Goal: Task Accomplishment & Management: Complete application form

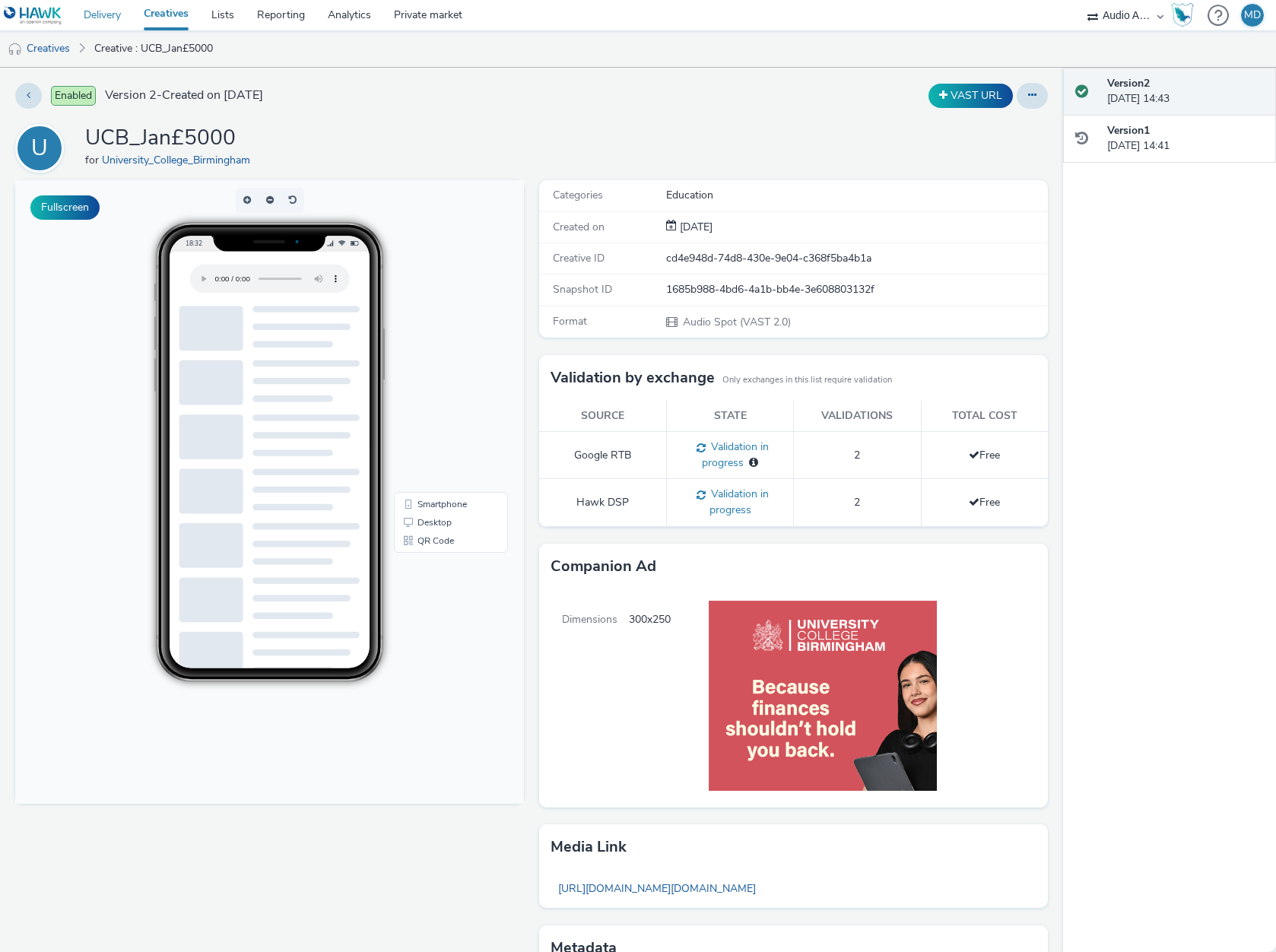
click at [97, 16] on link "Delivery" at bounding box center [102, 15] width 60 height 31
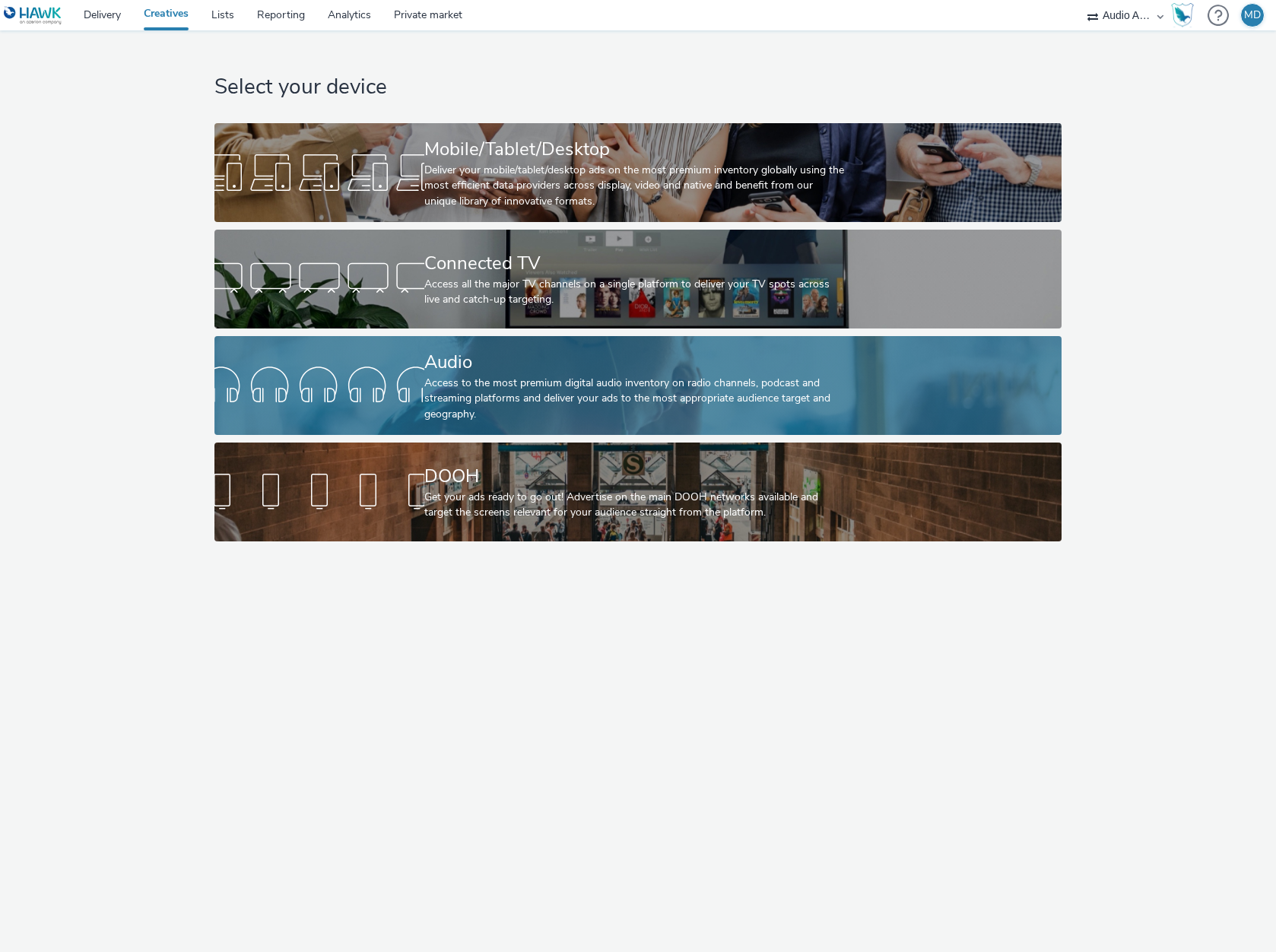
click at [419, 390] on div at bounding box center [319, 386] width 210 height 49
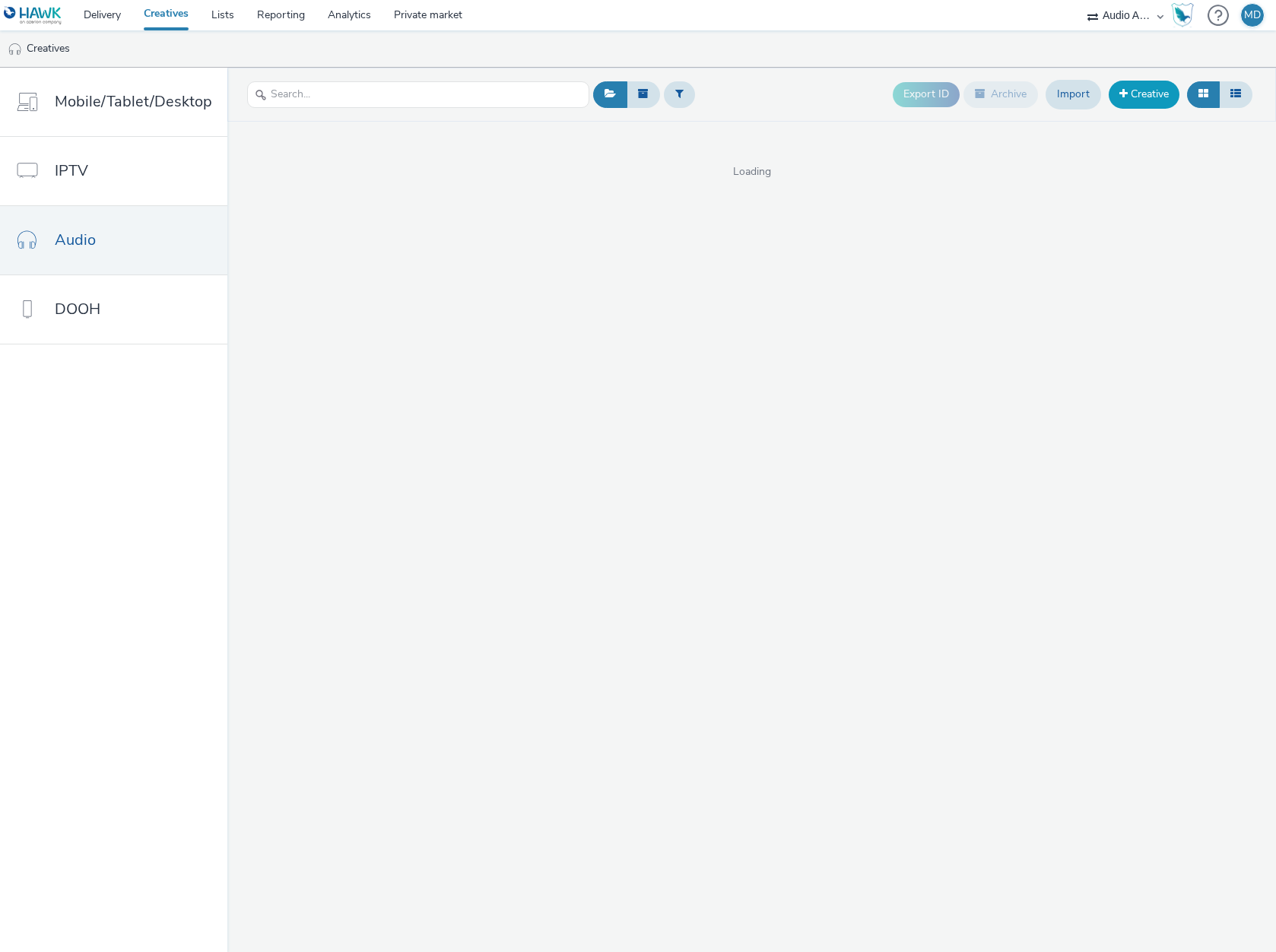
click at [1145, 89] on link "Creative" at bounding box center [1144, 93] width 71 height 27
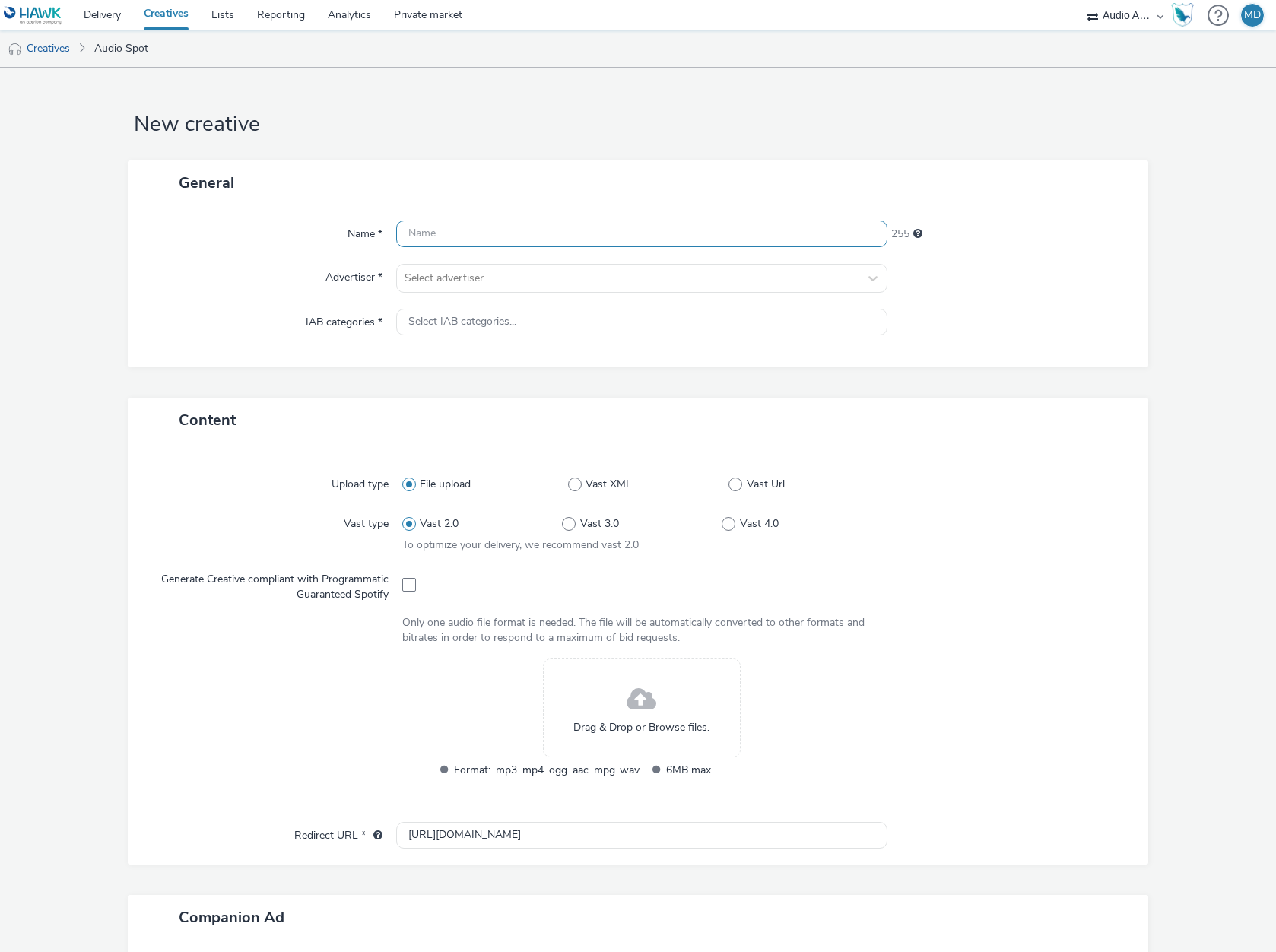
click at [475, 234] on input "text" at bounding box center [642, 234] width 491 height 26
click at [419, 232] on input "SoxthForm+College_UCB" at bounding box center [642, 234] width 491 height 26
click at [463, 234] on input "SixthForm+College_UCB" at bounding box center [642, 234] width 491 height 26
type input "SixthForm&College_UCB"
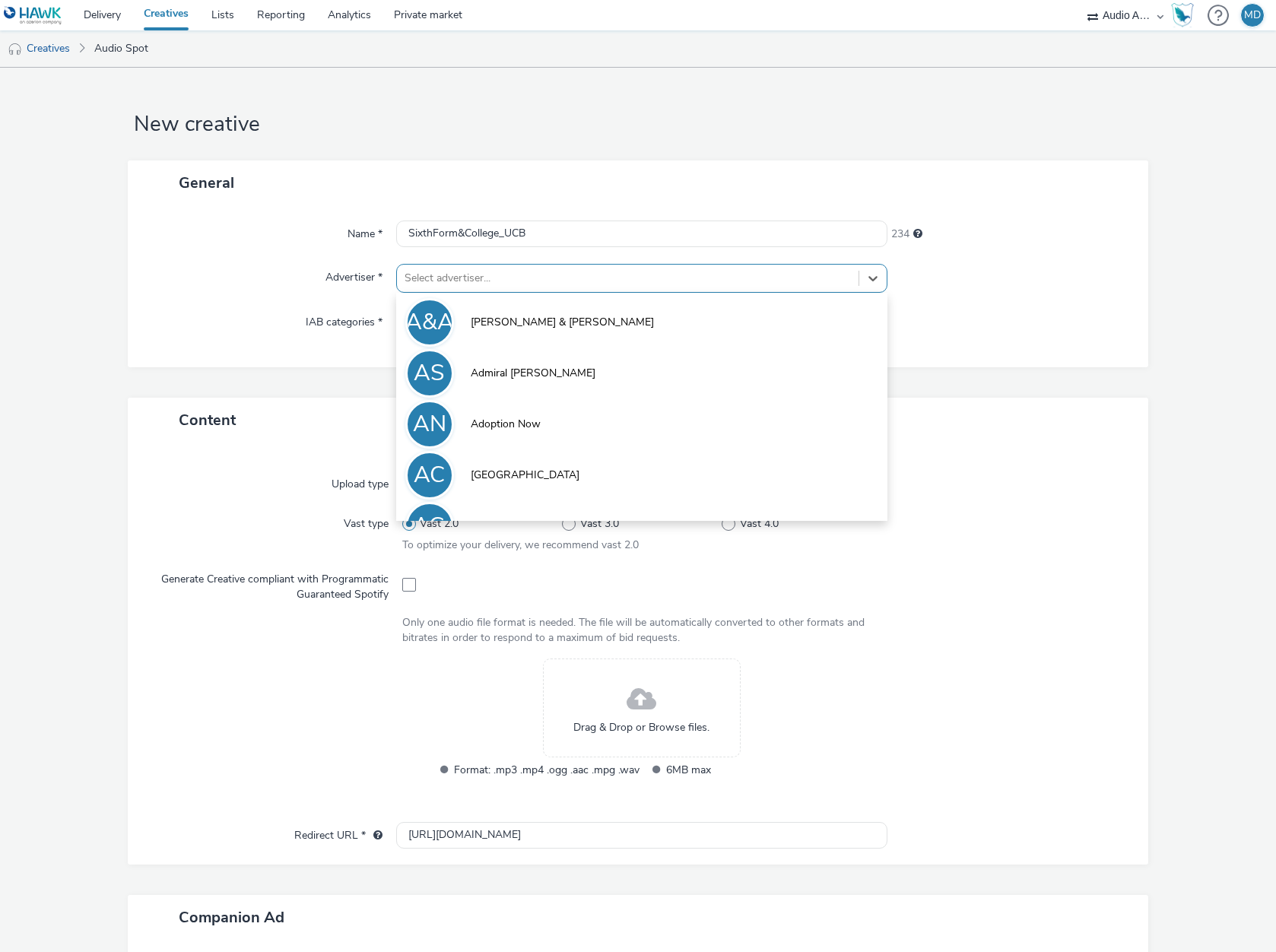
click at [468, 276] on div at bounding box center [628, 278] width 447 height 19
type input "Unive"
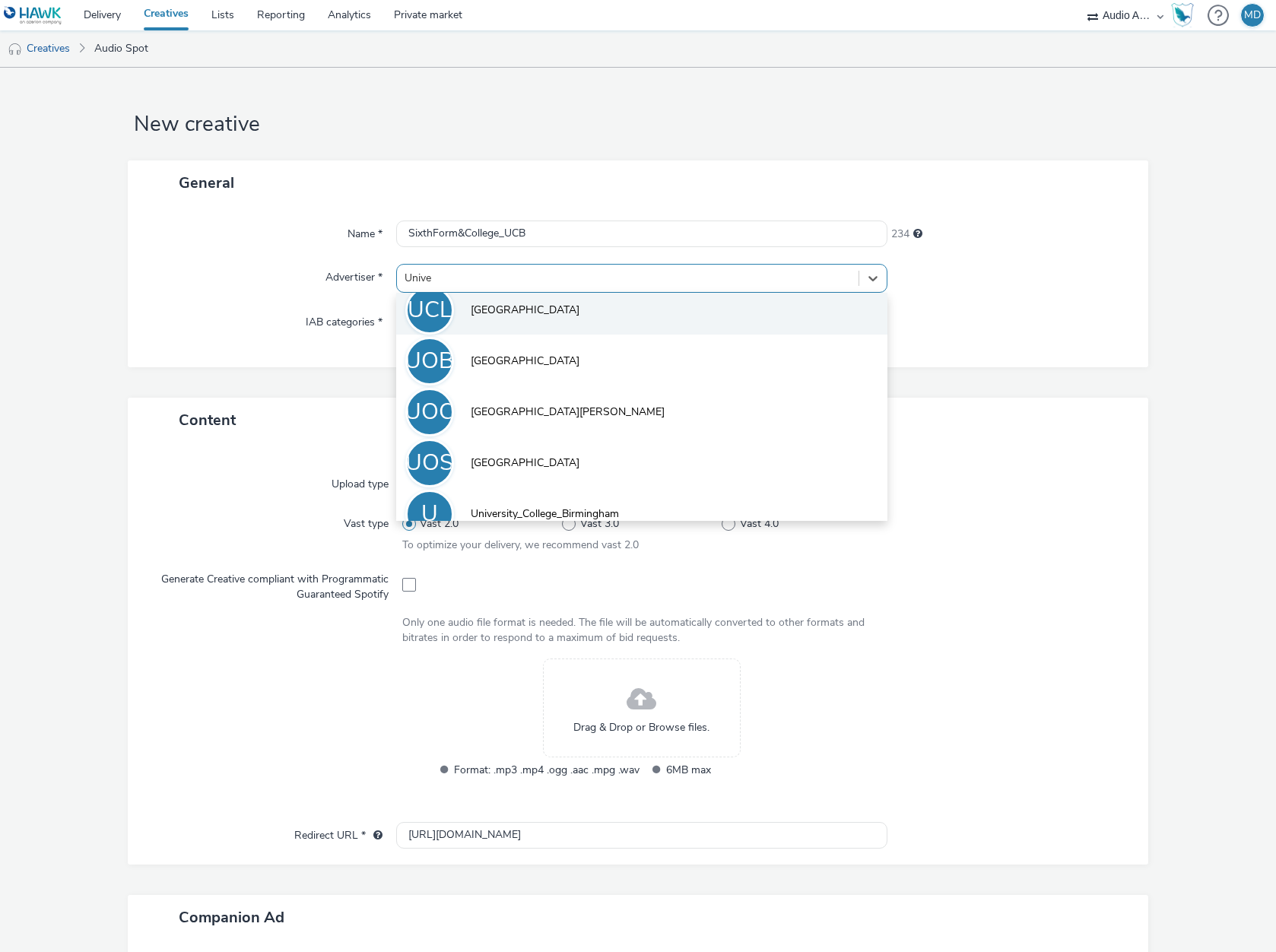
scroll to position [186, 0]
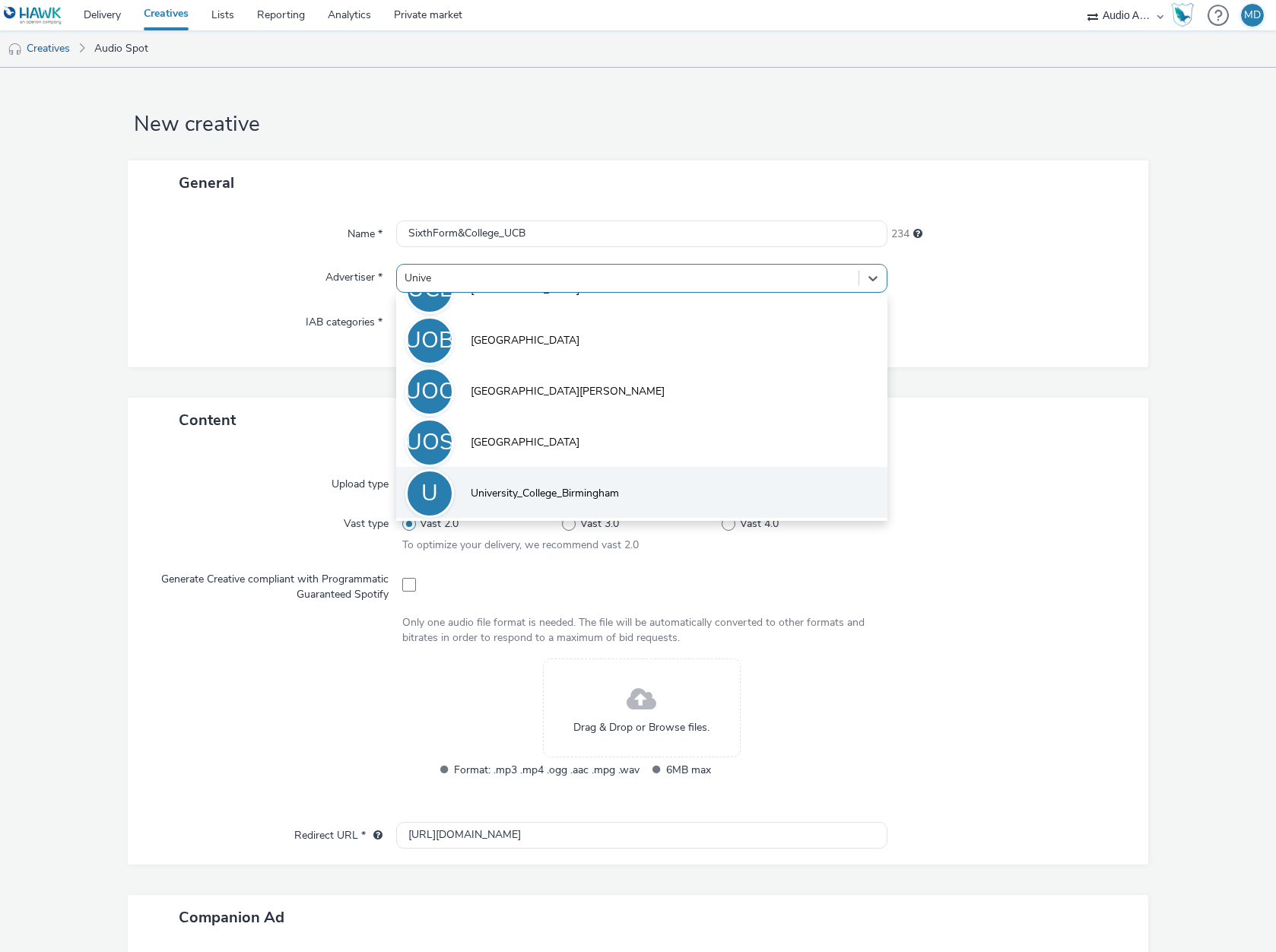
click at [506, 498] on span "University_College_Birmingham" at bounding box center [545, 493] width 149 height 15
type input "[URL][DOMAIN_NAME]"
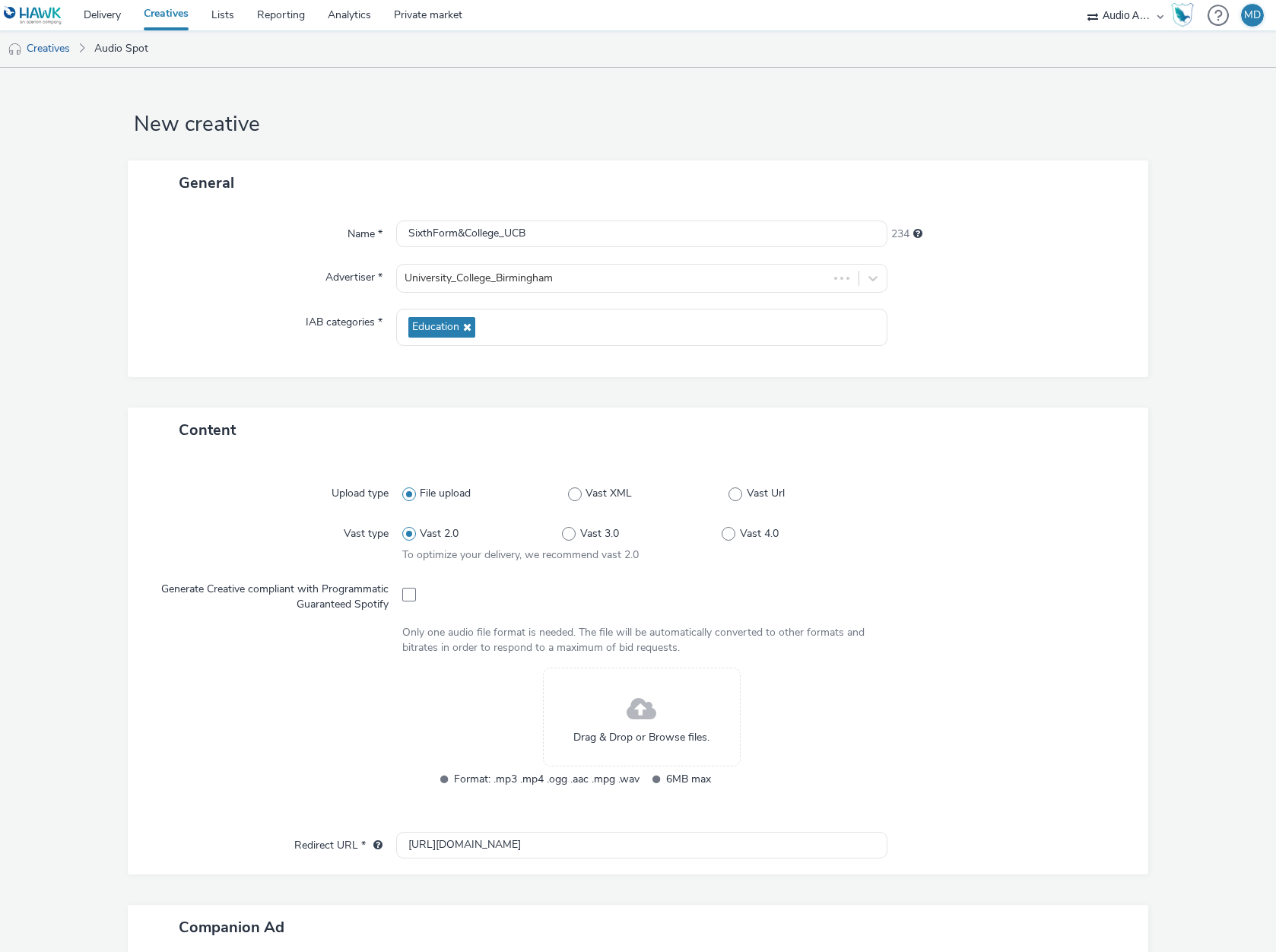
click at [633, 709] on span at bounding box center [642, 709] width 30 height 40
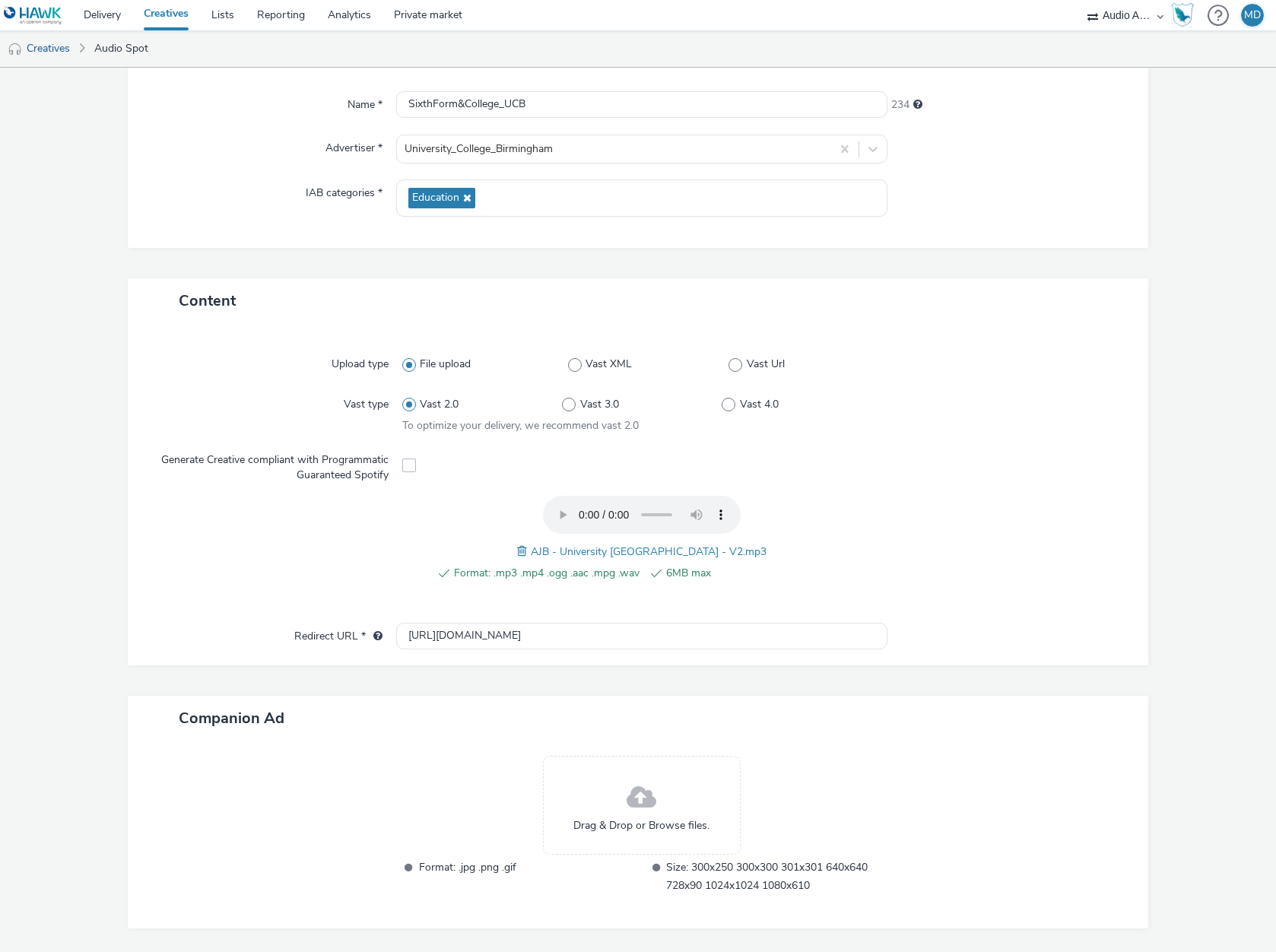
scroll to position [176, 0]
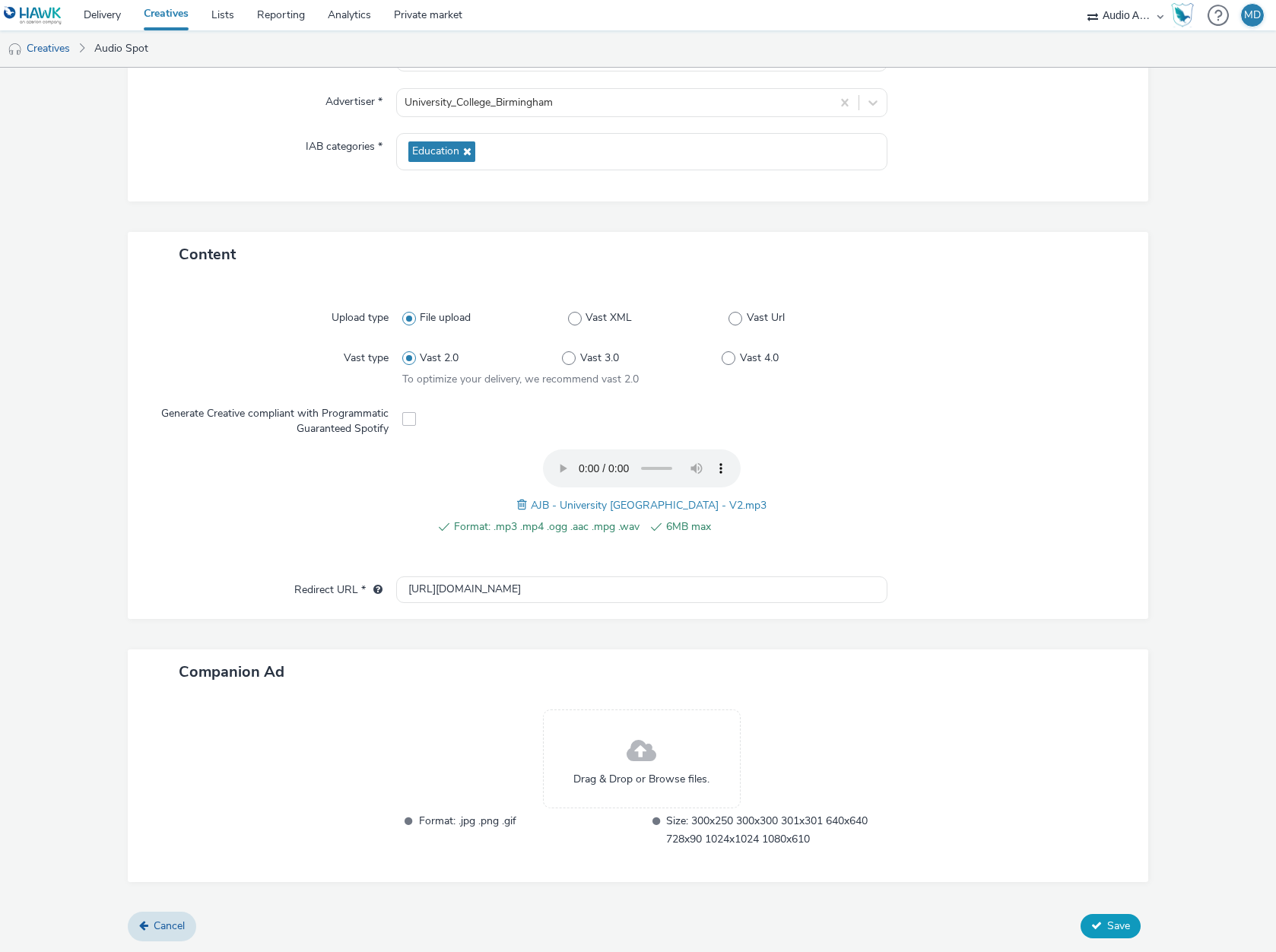
click at [1115, 927] on span "Save" at bounding box center [1118, 925] width 22 height 14
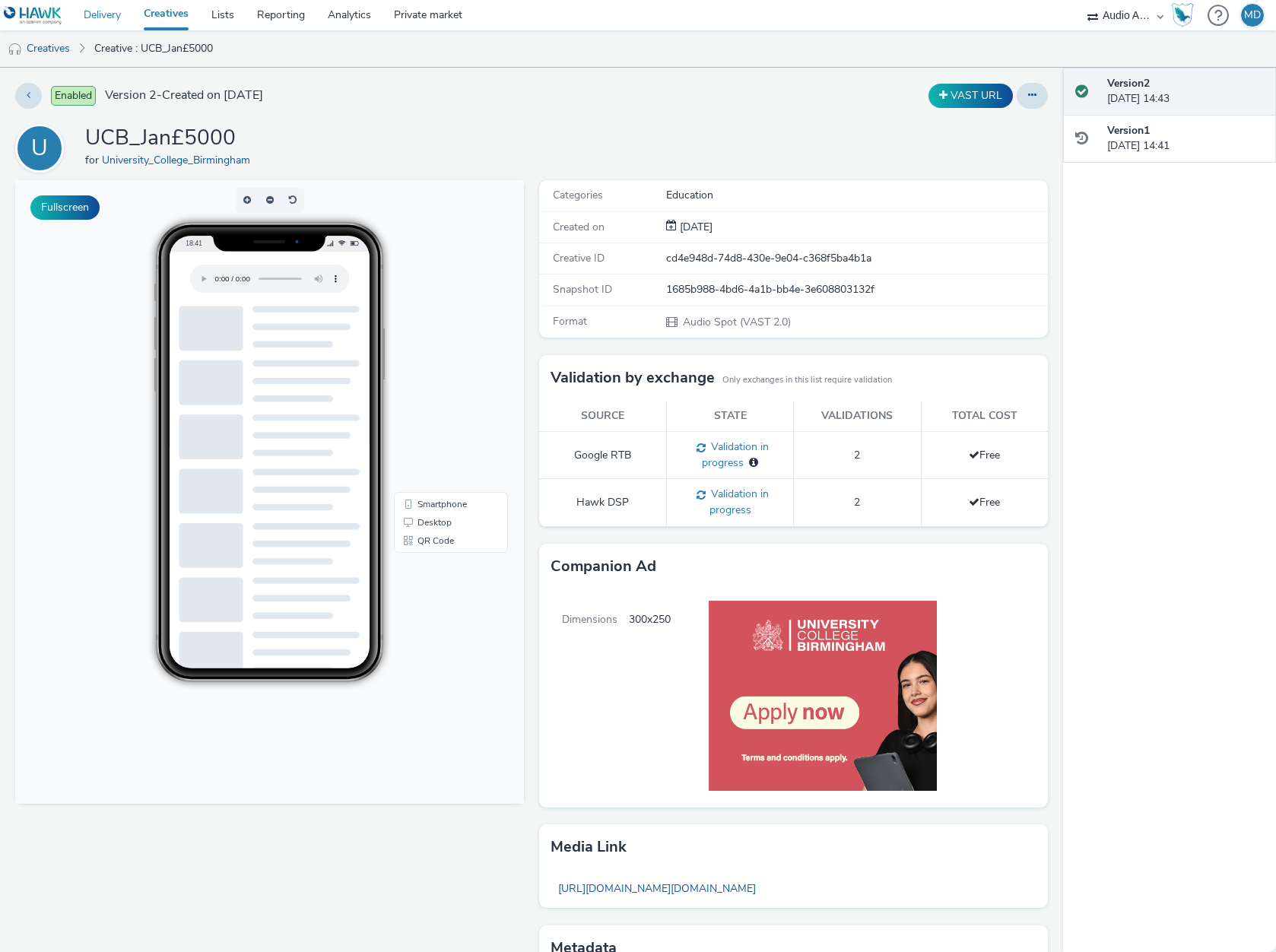
click at [108, 15] on link "Delivery" at bounding box center [102, 15] width 60 height 31
